Goal: Information Seeking & Learning: Learn about a topic

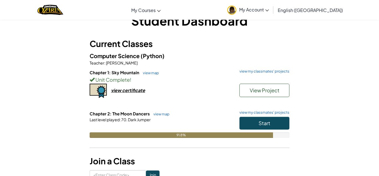
scroll to position [16, 0]
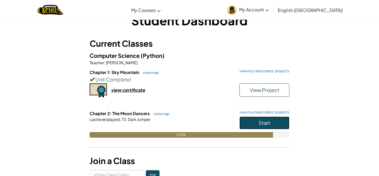
click at [256, 117] on button "Start" at bounding box center [264, 122] width 50 height 13
